Goal: Transaction & Acquisition: Purchase product/service

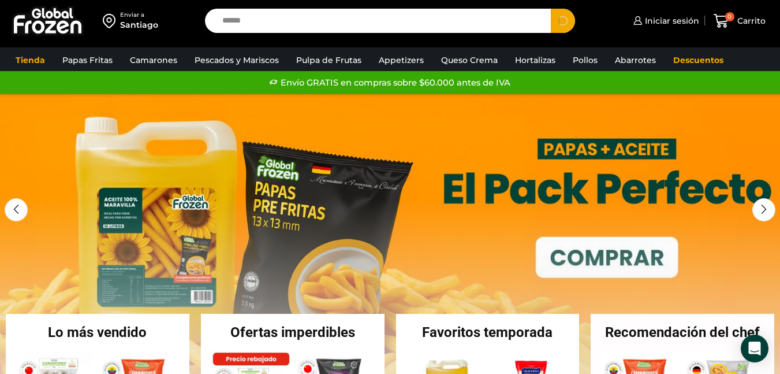
type input "******"
click at [551, 9] on button "Search" at bounding box center [563, 21] width 24 height 24
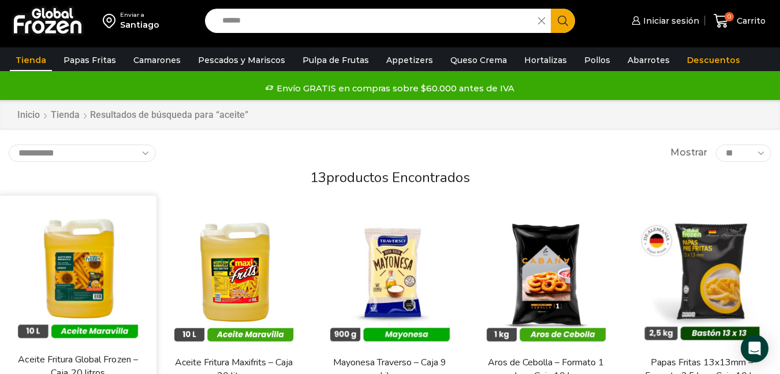
scroll to position [58, 0]
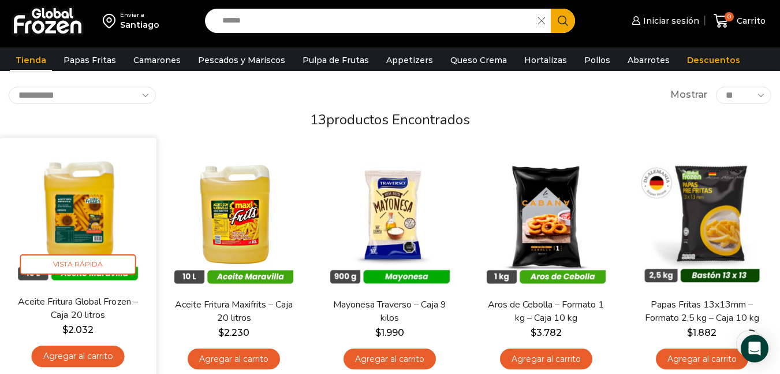
click at [66, 200] on img at bounding box center [78, 217] width 140 height 140
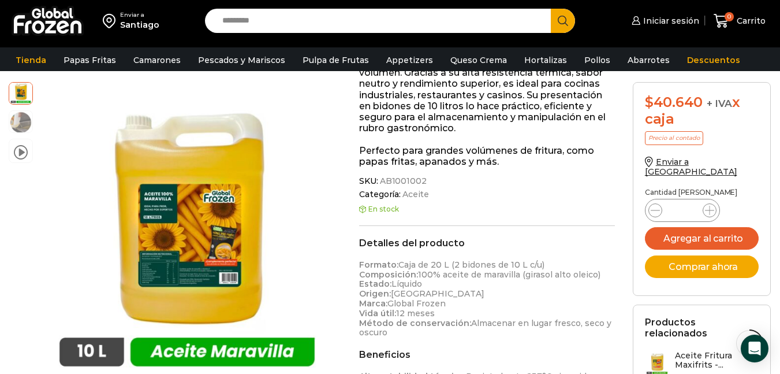
scroll to position [225, 0]
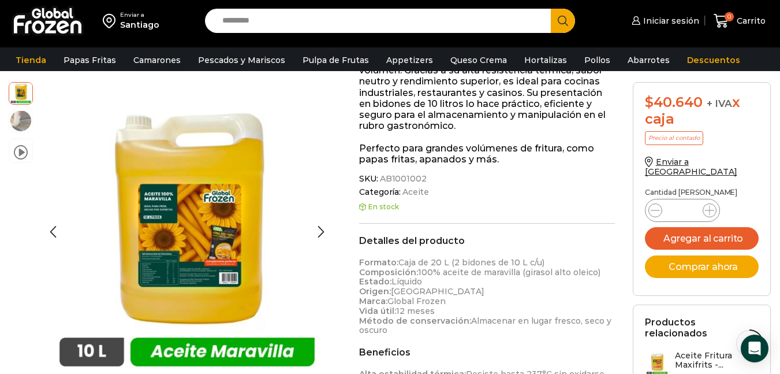
click at [13, 117] on img at bounding box center [20, 120] width 23 height 23
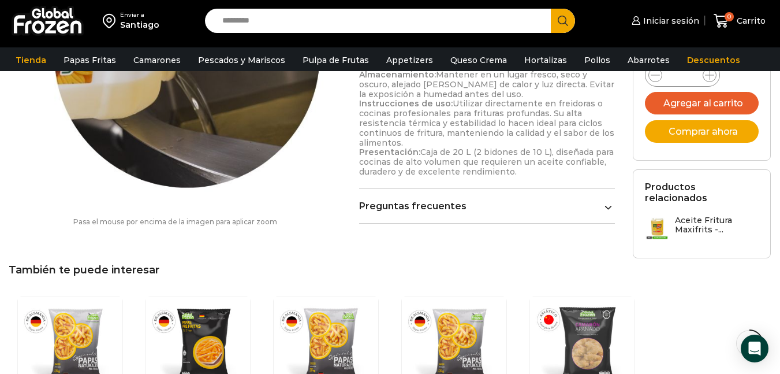
scroll to position [634, 0]
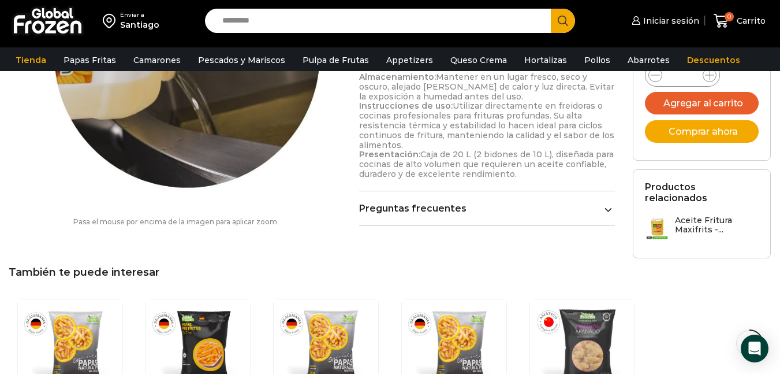
click at [606, 203] on link "Preguntas frecuentes" at bounding box center [487, 208] width 256 height 11
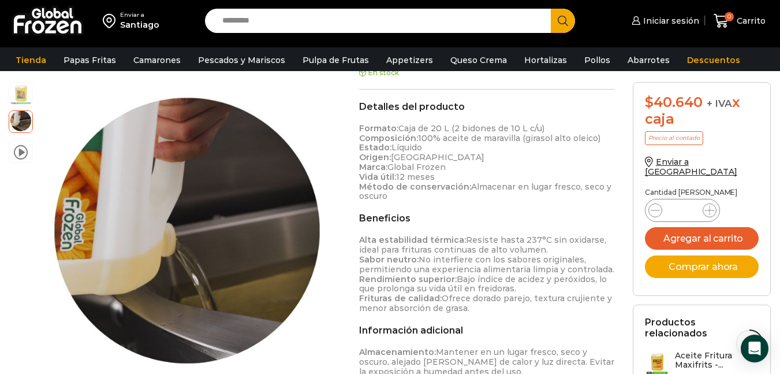
scroll to position [364, 0]
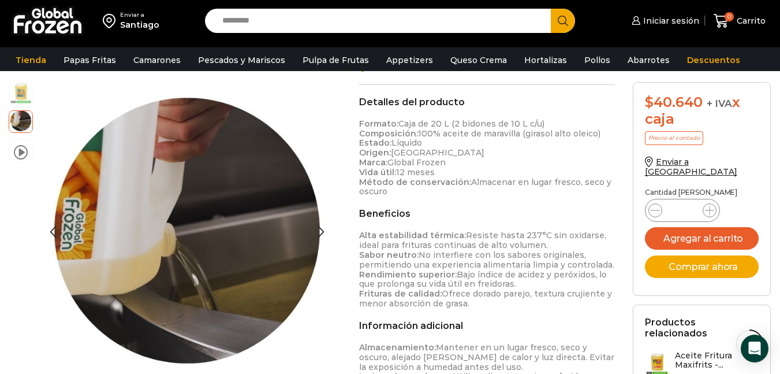
click at [28, 97] on img at bounding box center [20, 92] width 23 height 23
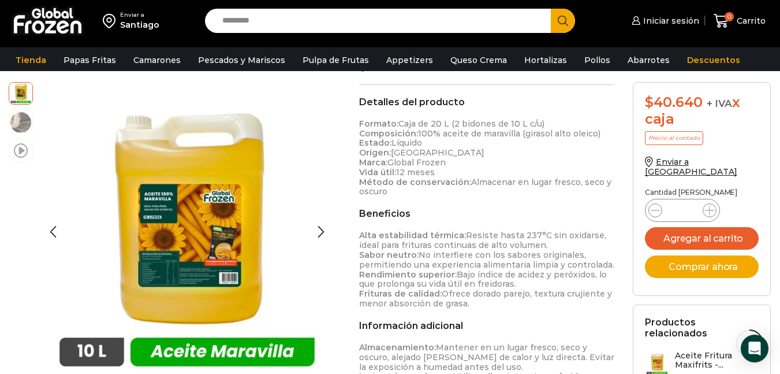
click at [16, 156] on span at bounding box center [21, 150] width 14 height 16
